Goal: Find specific page/section: Find specific page/section

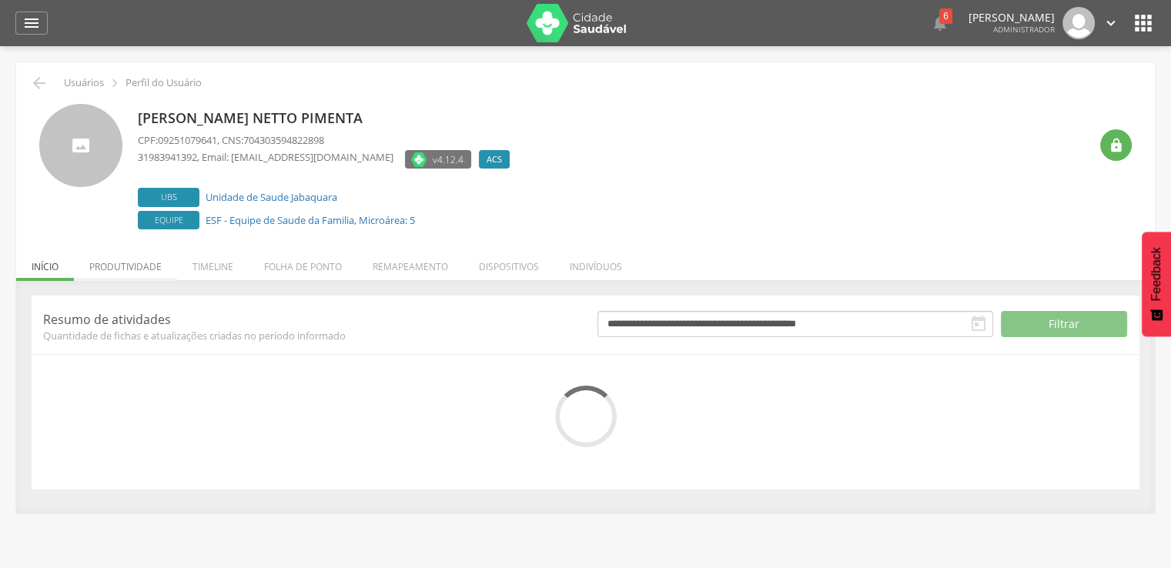
click at [119, 266] on li "Produtividade" at bounding box center [125, 263] width 103 height 36
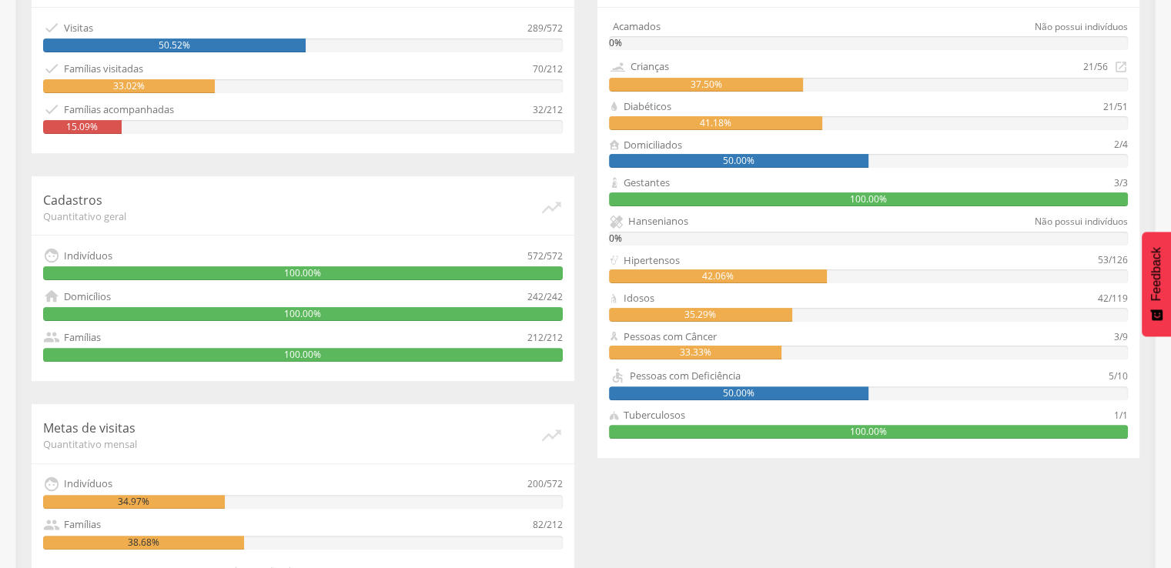
scroll to position [436, 0]
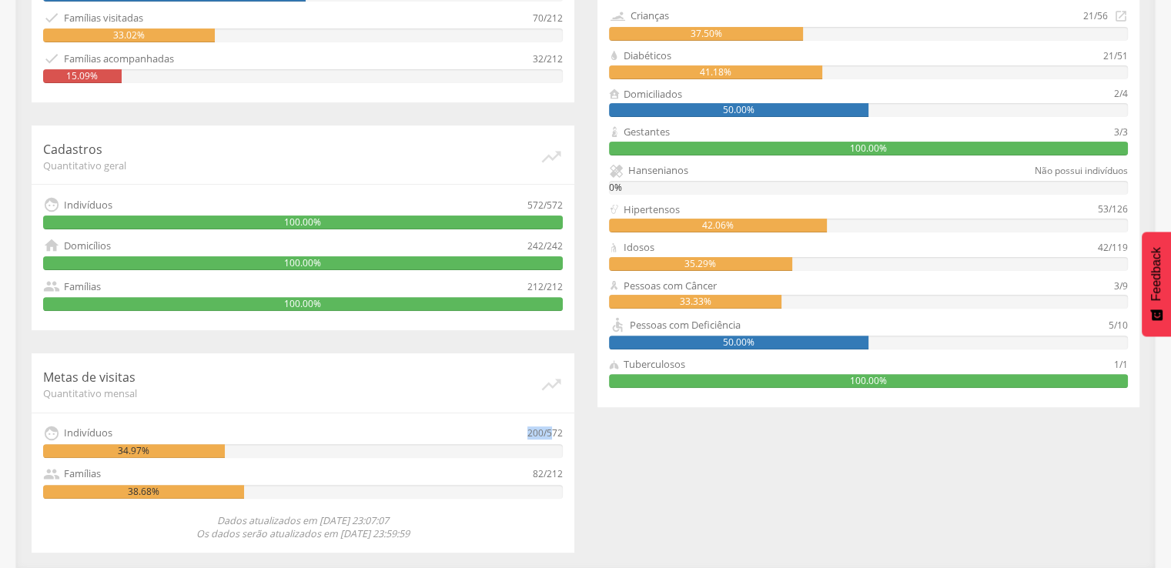
drag, startPoint x: 514, startPoint y: 435, endPoint x: 552, endPoint y: 435, distance: 37.7
click at [552, 435] on div " Indivíduos 200/572" at bounding box center [303, 433] width 520 height 17
click at [500, 441] on div " Indivíduos 200/572 34.97%" at bounding box center [303, 441] width 520 height 33
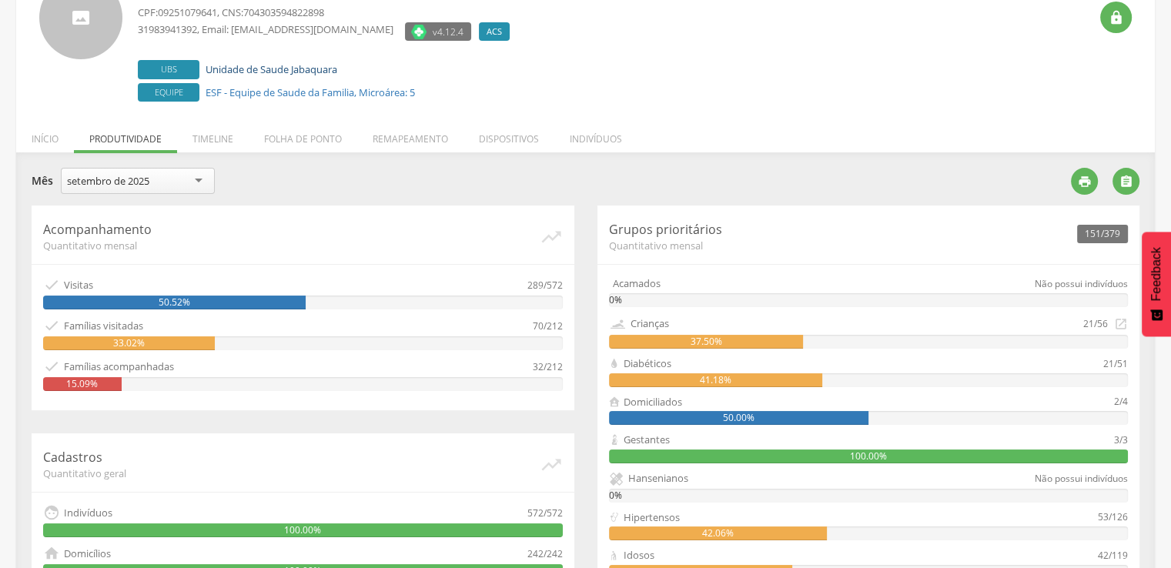
scroll to position [0, 0]
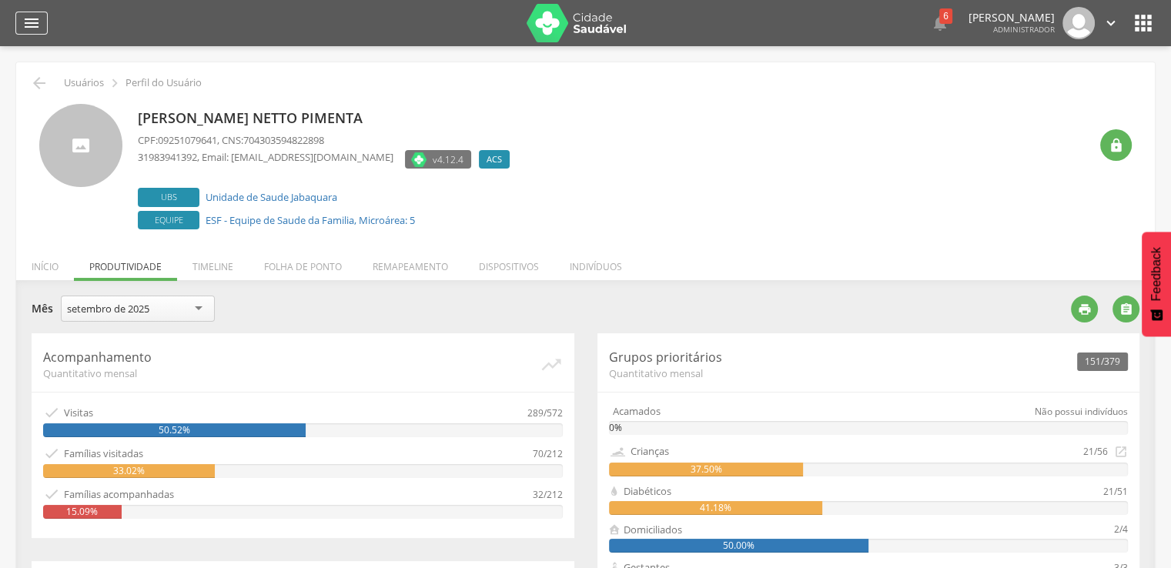
click at [35, 28] on icon "" at bounding box center [31, 23] width 18 height 18
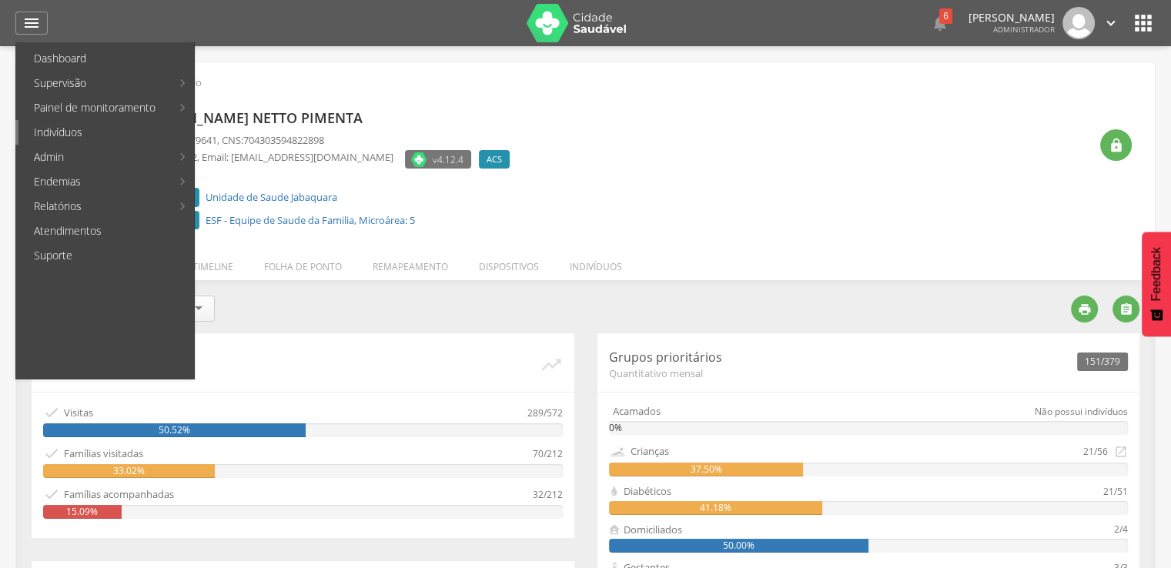
click at [60, 135] on link "Indivíduos" at bounding box center [105, 132] width 175 height 25
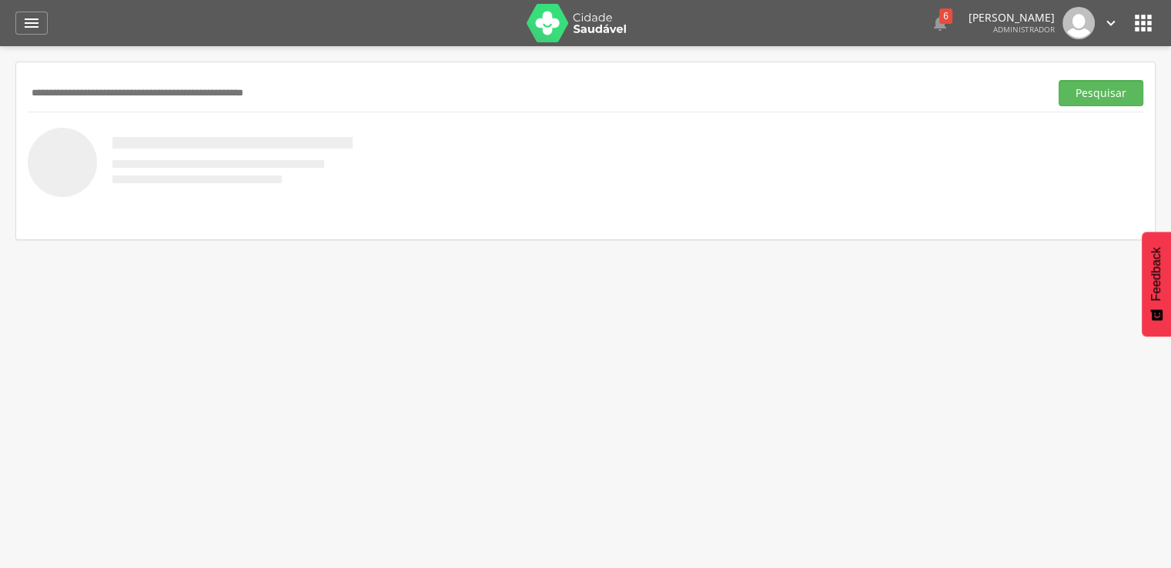
click at [112, 96] on input "text" at bounding box center [535, 93] width 1015 height 26
paste input "**********"
type input "**********"
click at [1058, 80] on button "Pesquisar" at bounding box center [1100, 93] width 85 height 26
